Goal: Transaction & Acquisition: Purchase product/service

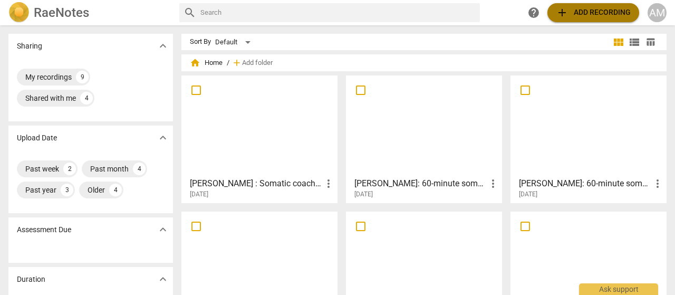
click at [578, 14] on span "add Add recording" at bounding box center [593, 12] width 75 height 13
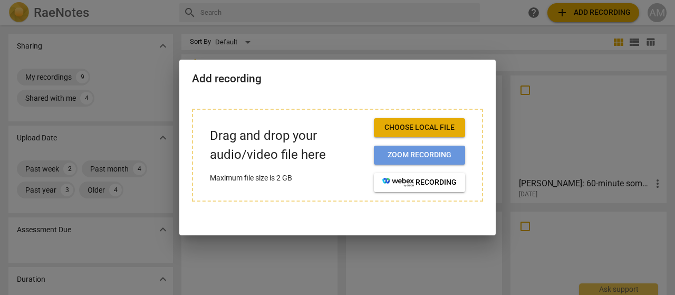
click at [412, 158] on span "Zoom recording" at bounding box center [419, 155] width 74 height 11
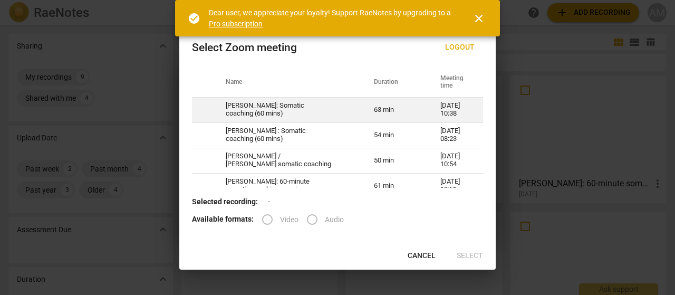
click at [277, 110] on td "[PERSON_NAME]: Somatic coaching (60 mins)" at bounding box center [287, 109] width 148 height 25
radio input "true"
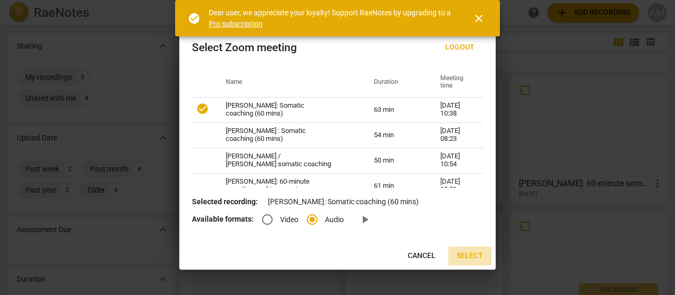
click at [469, 253] on span "Select" at bounding box center [470, 256] width 26 height 11
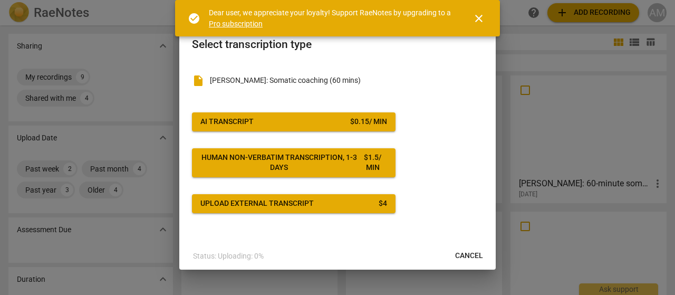
click at [350, 121] on div "$ 0.15 / min" at bounding box center [368, 122] width 37 height 11
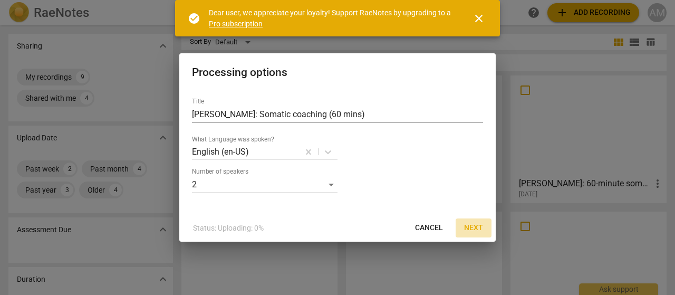
click at [476, 228] on span "Next" at bounding box center [473, 228] width 19 height 11
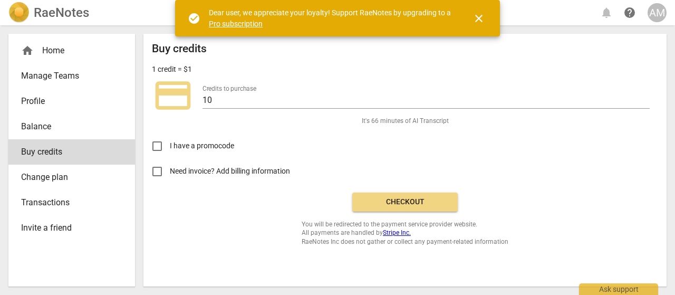
click at [406, 199] on span "Checkout" at bounding box center [405, 202] width 89 height 11
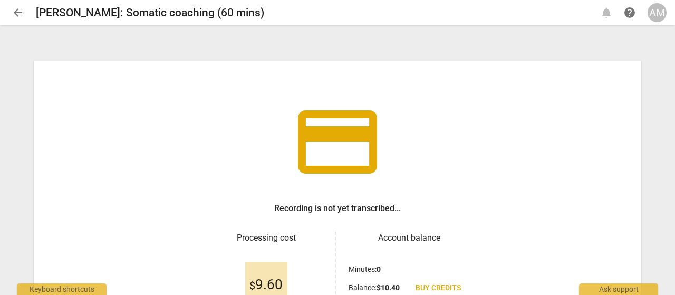
scroll to position [121, 0]
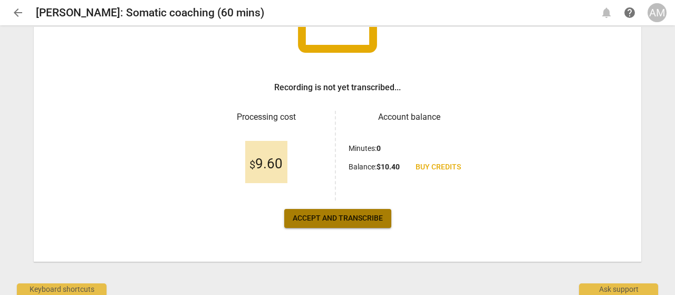
click at [329, 221] on span "Accept and transcribe" at bounding box center [338, 218] width 90 height 11
